Goal: Book appointment/travel/reservation

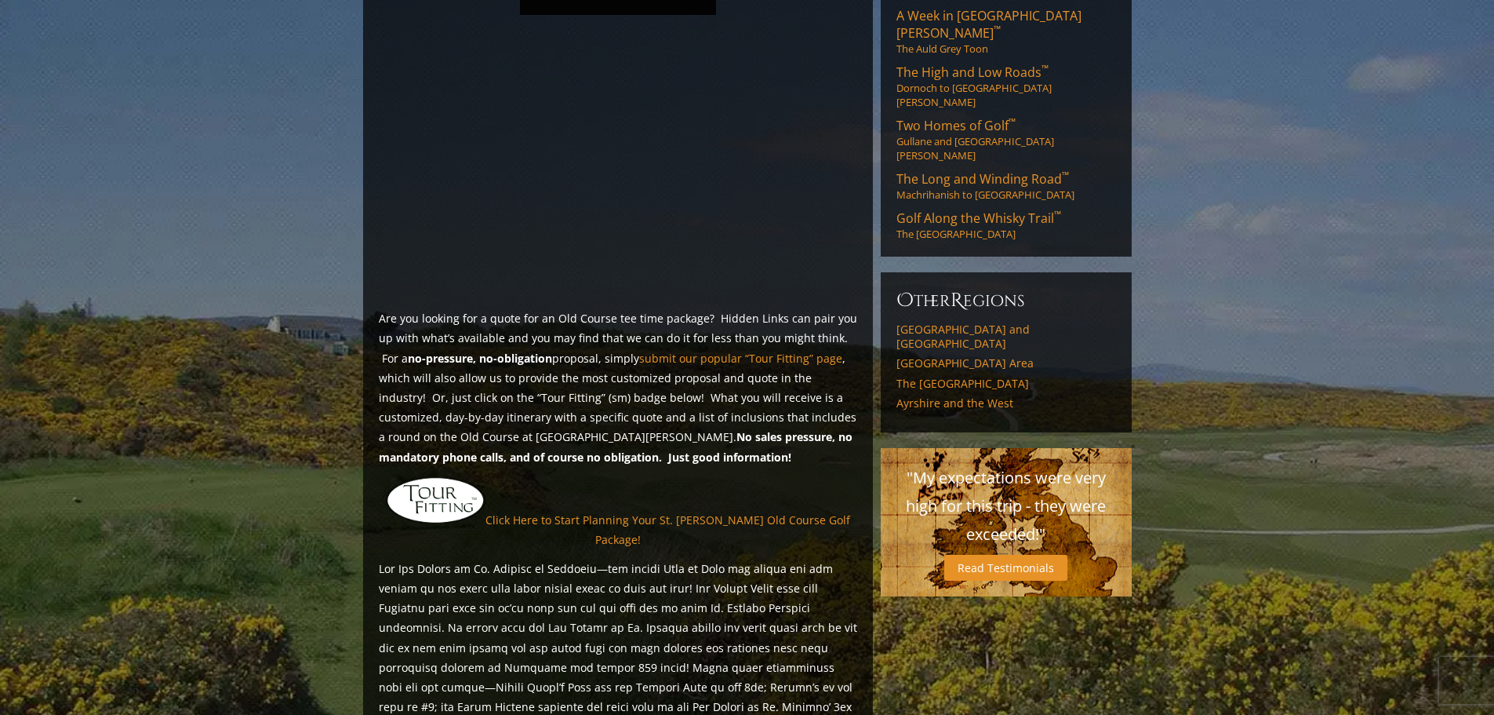
scroll to position [1020, 0]
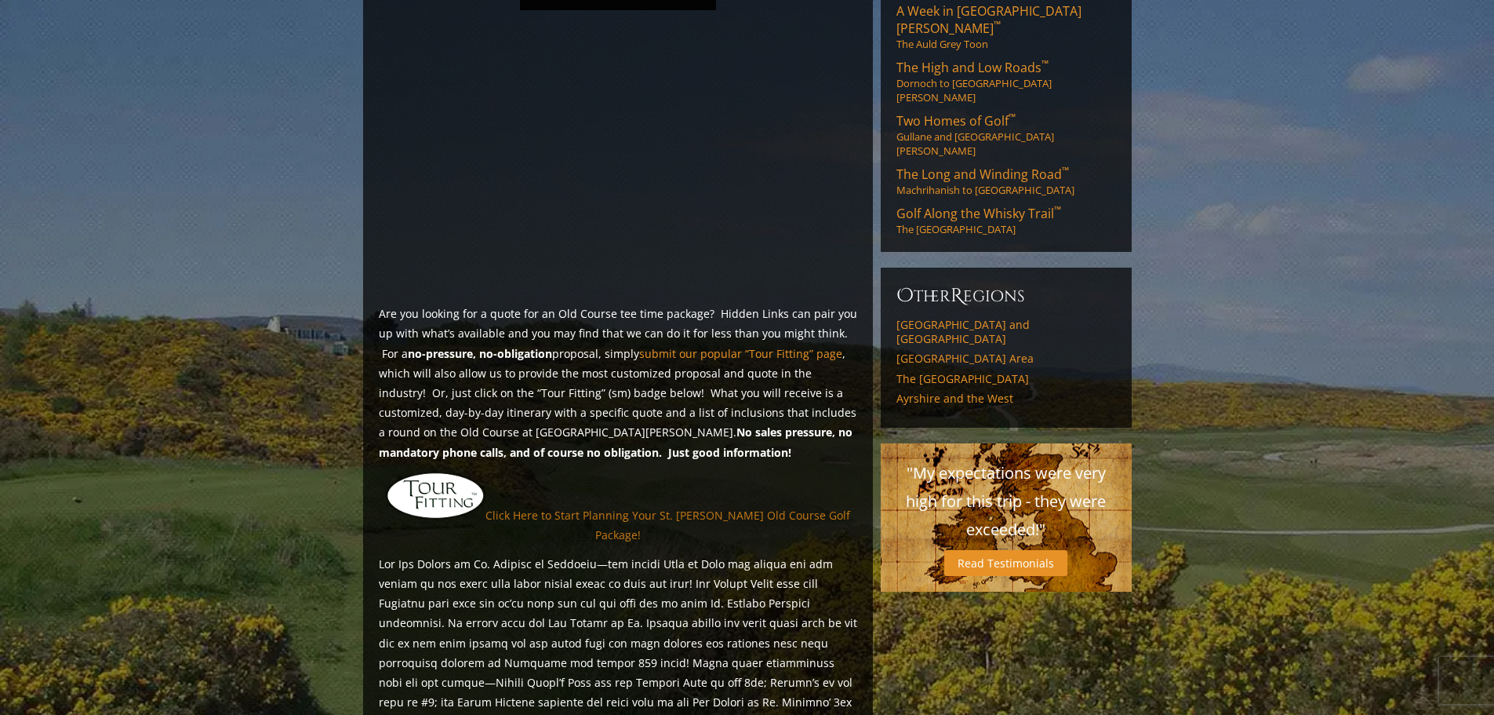
click at [703, 508] on link "Click Here to Start Planning Your St. [PERSON_NAME] Old Course Golf Package!" at bounding box center [668, 525] width 365 height 35
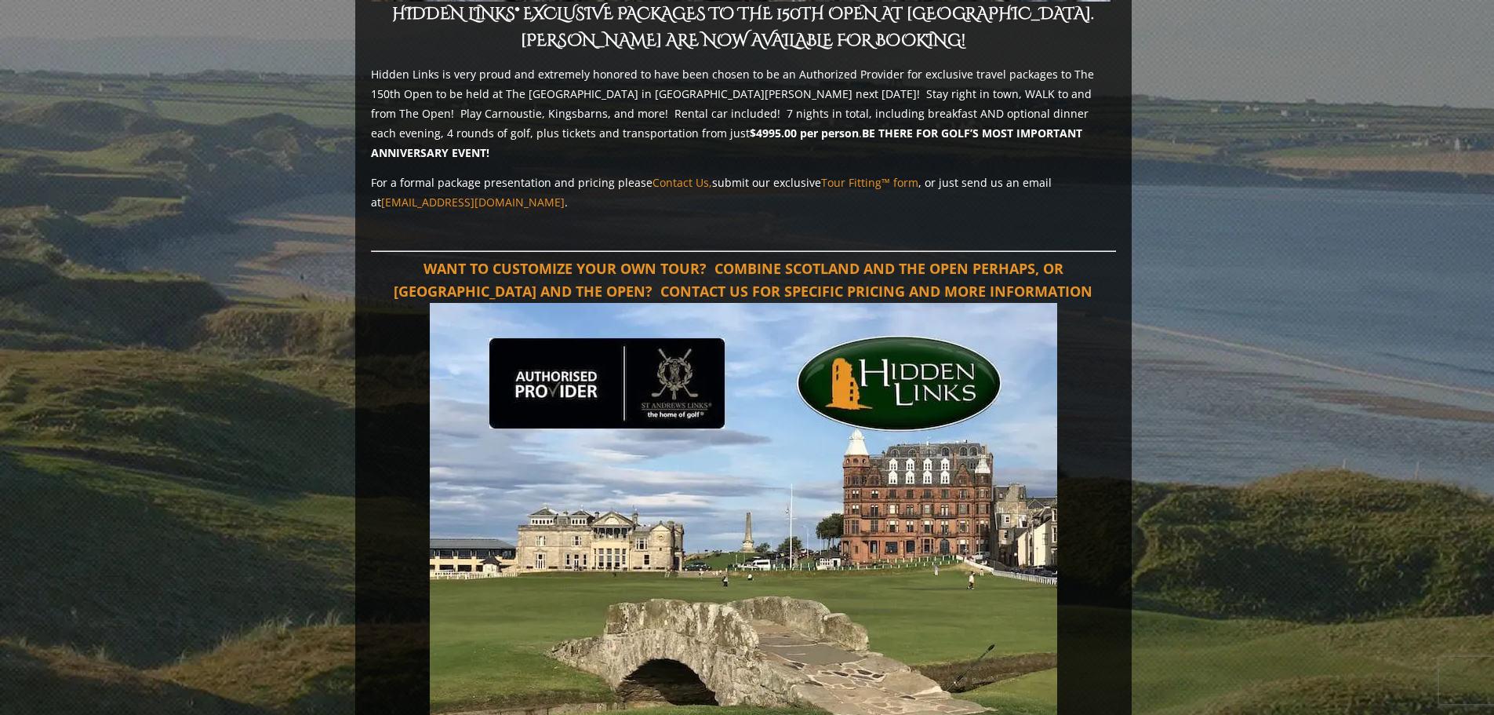
scroll to position [941, 0]
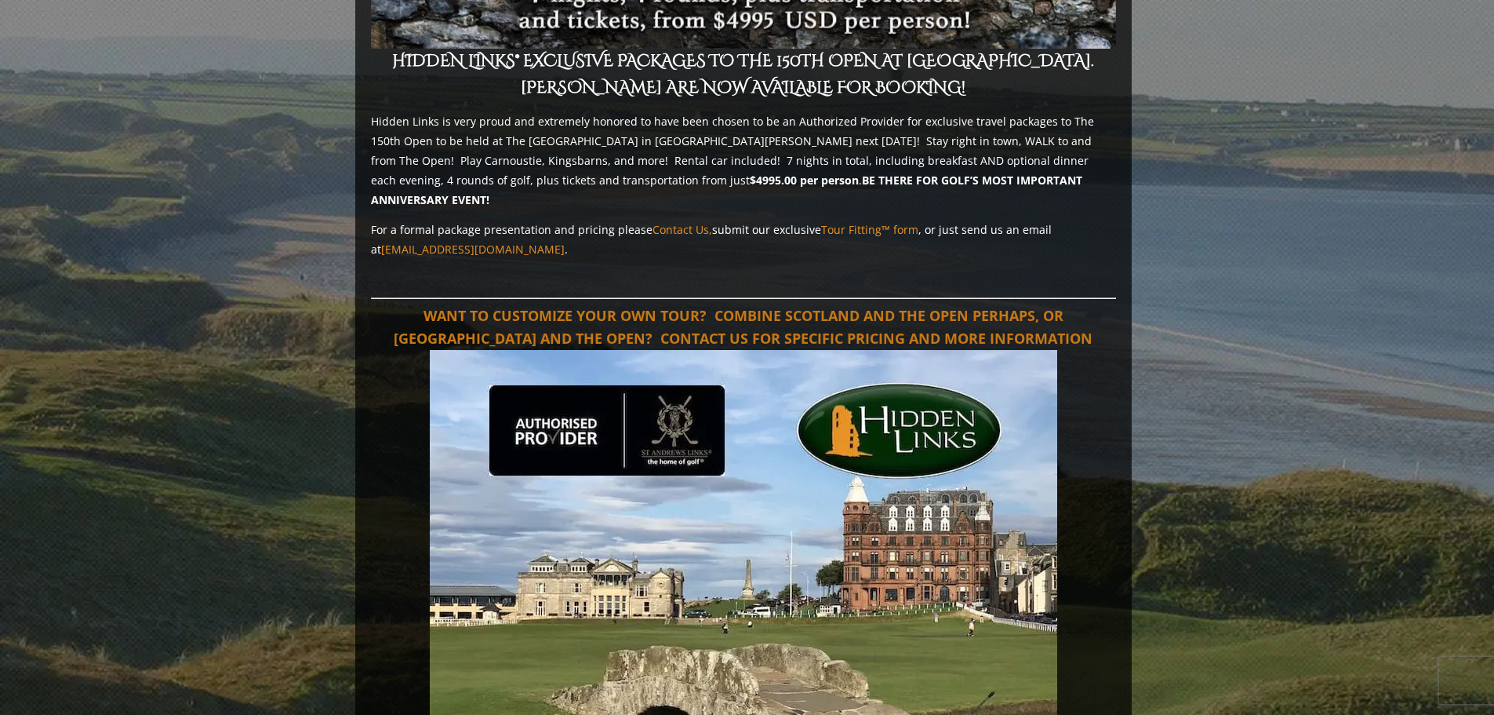
click at [611, 306] on link "WANT TO CUSTOMIZE YOUR OWN TOUR? COMBINE SCOTLAND AND THE OPEN PERHAPS, OR IREL…" at bounding box center [743, 327] width 699 height 42
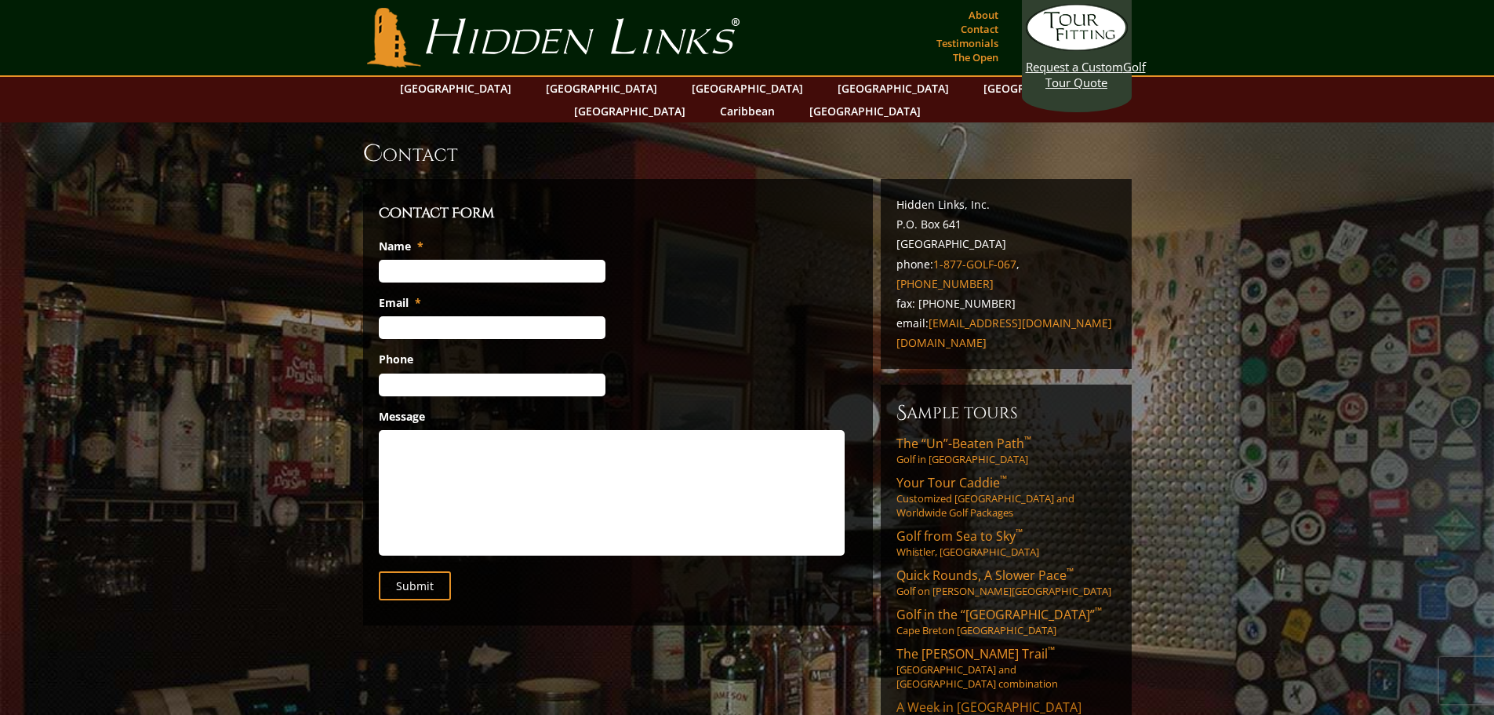
click at [959, 698] on span "A Week in St. Andrews ™" at bounding box center [989, 715] width 185 height 35
